Goal: Find specific page/section: Find specific page/section

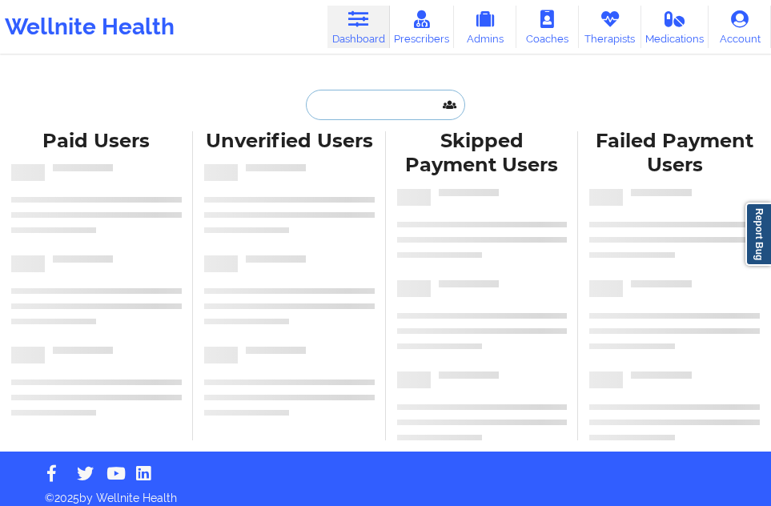
click at [342, 105] on input "text" at bounding box center [385, 105] width 158 height 30
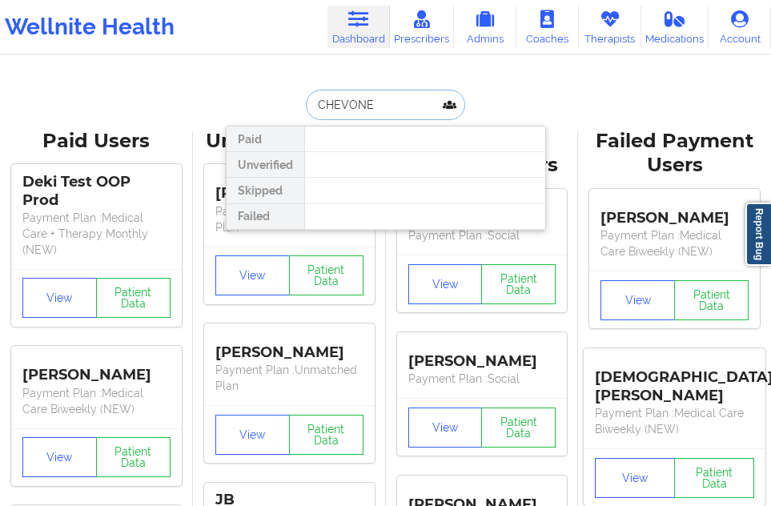
click at [388, 107] on input "CHEVONE" at bounding box center [385, 105] width 158 height 30
drag, startPoint x: 383, startPoint y: 102, endPoint x: 319, endPoint y: 106, distance: 65.0
click at [319, 106] on input "CHEVONE" at bounding box center [385, 105] width 158 height 30
type input "C"
type input "[PERSON_NAME]"
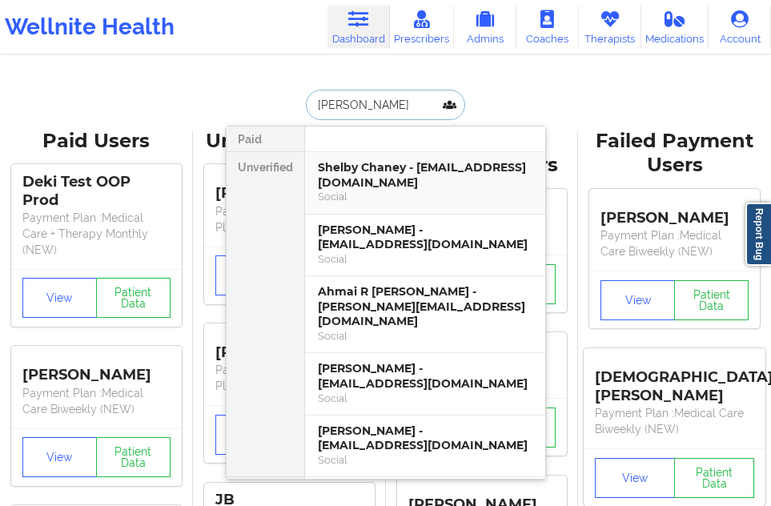
click at [355, 157] on div "Shelby Chaney - [EMAIL_ADDRESS][DOMAIN_NAME] Social" at bounding box center [425, 183] width 240 height 62
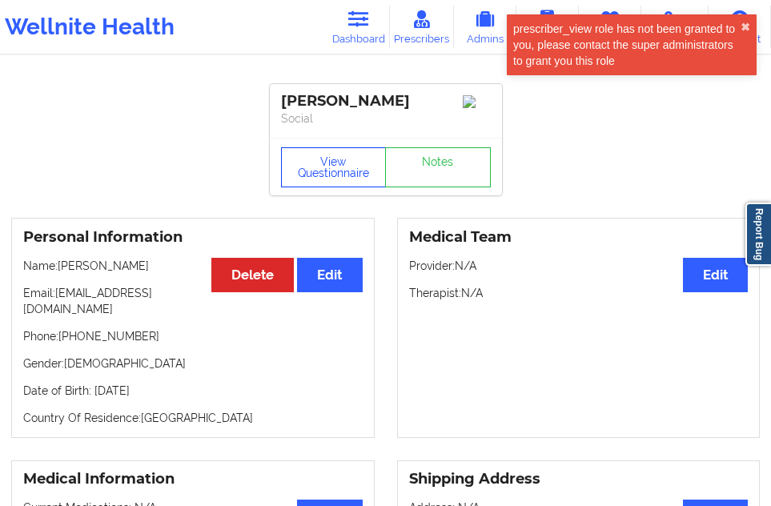
click at [339, 168] on button "View Questionnaire" at bounding box center [334, 167] width 106 height 40
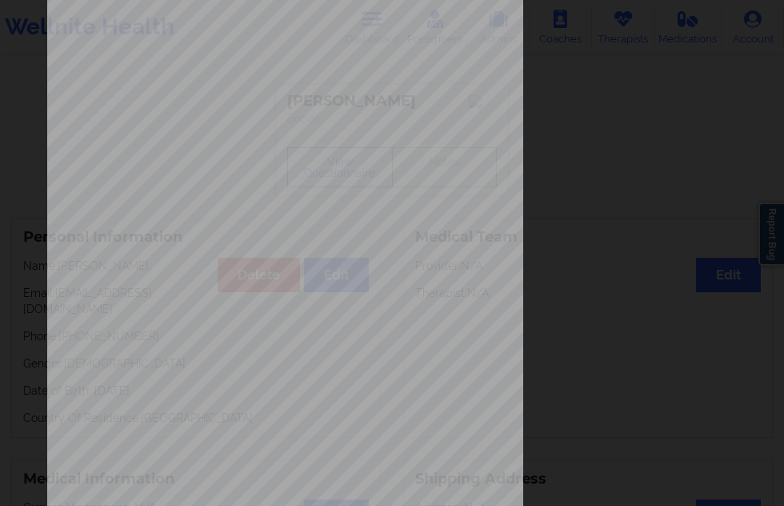
scroll to position [258, 0]
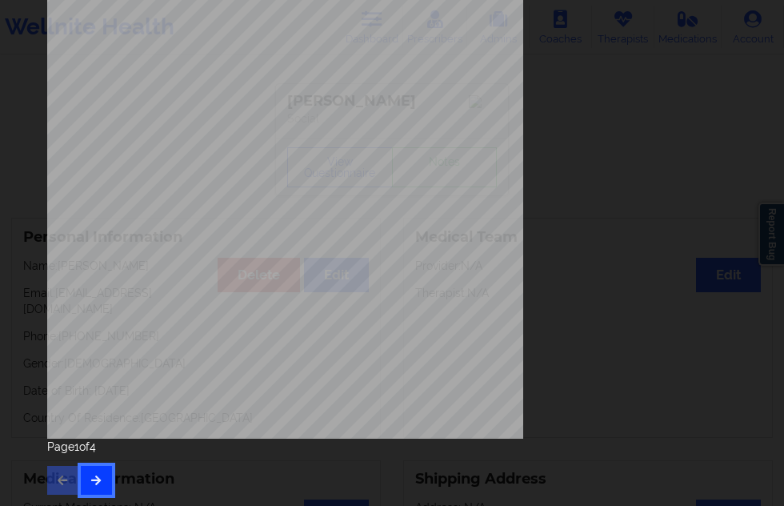
click at [94, 475] on icon "button" at bounding box center [97, 480] width 14 height 10
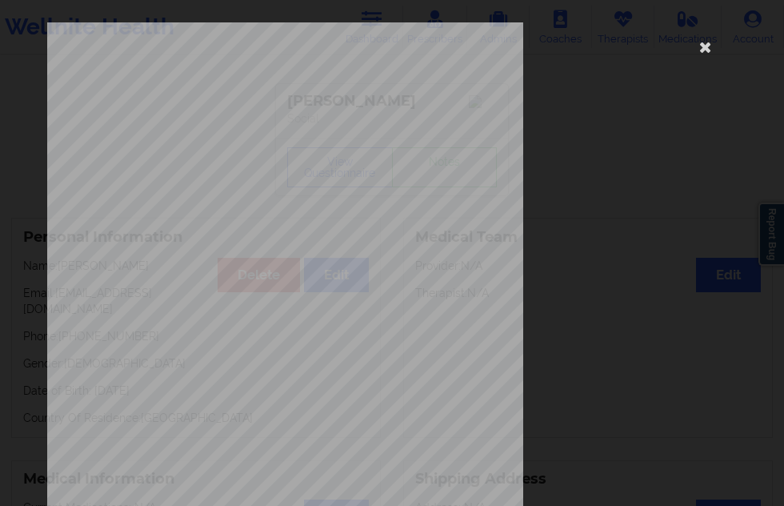
scroll to position [240, 0]
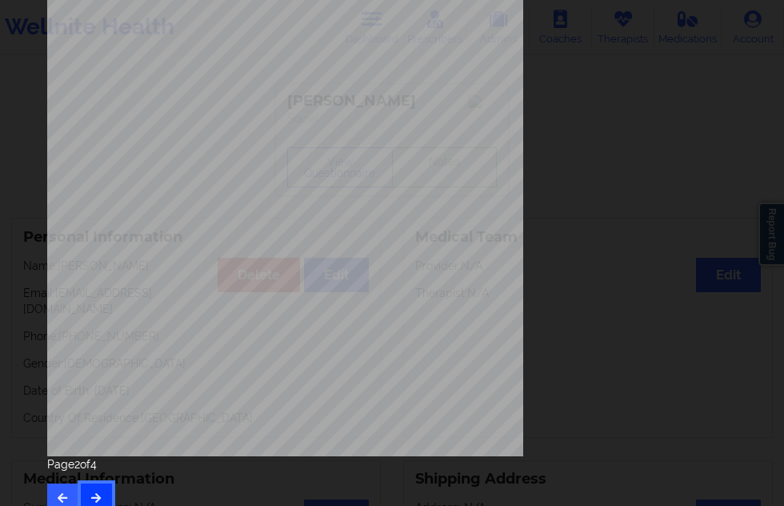
click at [89, 487] on button "button" at bounding box center [96, 497] width 31 height 29
click at [88, 492] on button "button" at bounding box center [96, 497] width 31 height 29
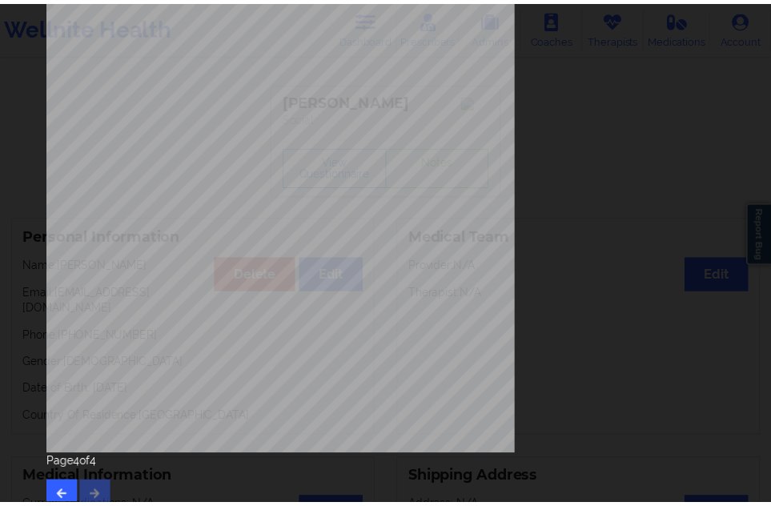
scroll to position [0, 0]
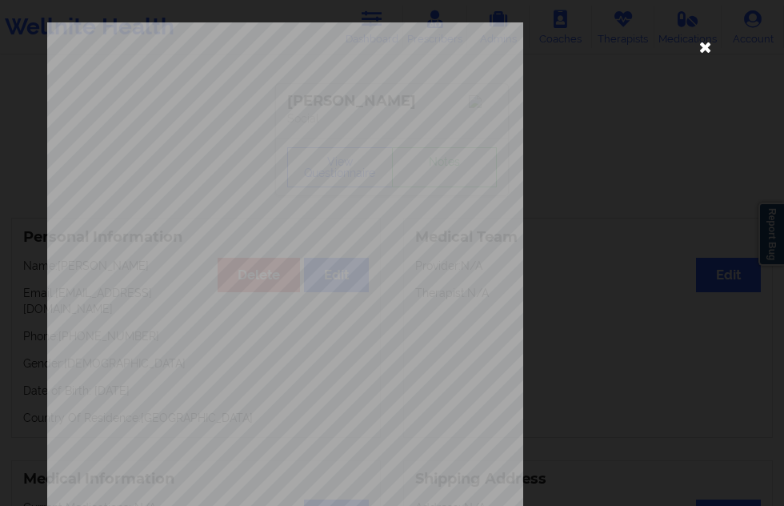
click at [692, 48] on icon at bounding box center [705, 47] width 26 height 26
